Goal: Navigation & Orientation: Find specific page/section

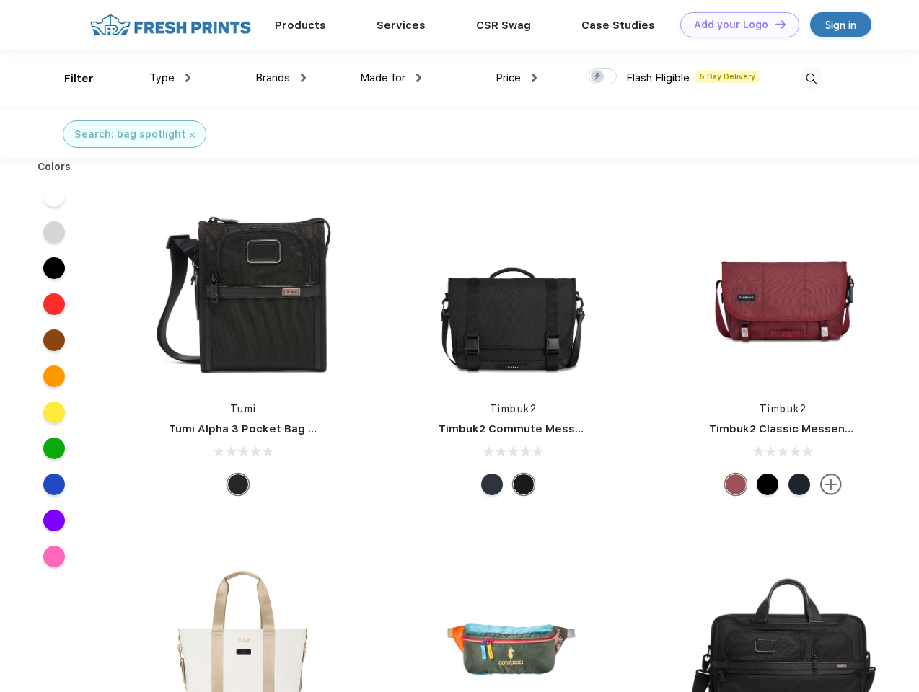
click at [734, 25] on link "Add your Logo Design Tool" at bounding box center [739, 24] width 119 height 25
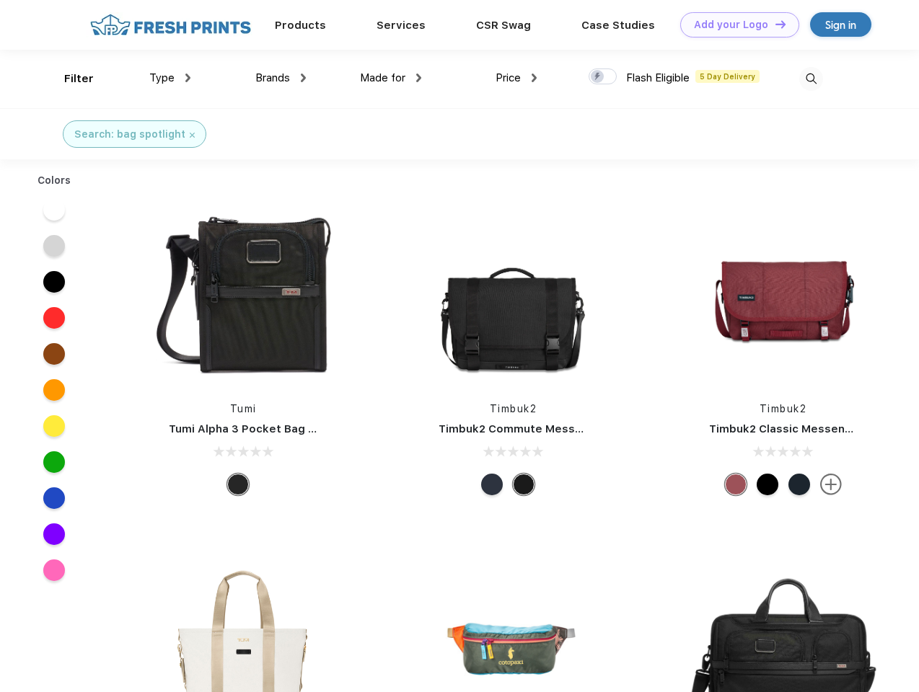
click at [0, 0] on div "Design Tool" at bounding box center [0, 0] width 0 height 0
click at [774, 24] on link "Add your Logo Design Tool" at bounding box center [739, 24] width 119 height 25
click at [69, 79] on div "Filter" at bounding box center [79, 79] width 30 height 17
click at [170, 78] on span "Type" at bounding box center [161, 77] width 25 height 13
click at [280, 78] on span "Brands" at bounding box center [272, 77] width 35 height 13
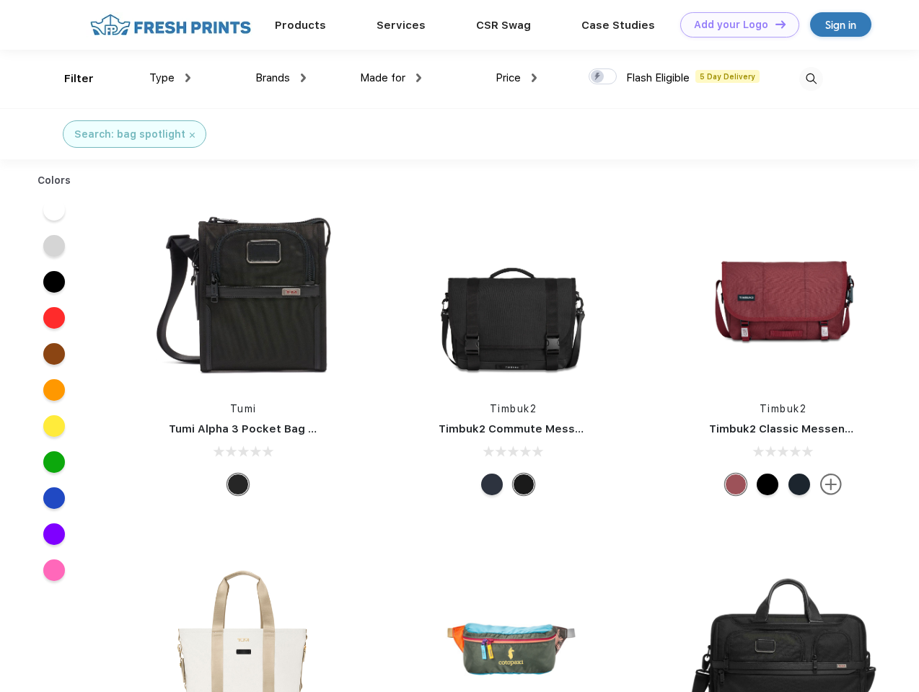
click at [391, 78] on span "Made for" at bounding box center [382, 77] width 45 height 13
click at [516, 78] on span "Price" at bounding box center [507, 77] width 25 height 13
click at [603, 77] on div at bounding box center [602, 77] width 28 height 16
click at [598, 77] on input "checkbox" at bounding box center [592, 72] width 9 height 9
click at [810, 79] on img at bounding box center [811, 79] width 24 height 24
